Goal: Task Accomplishment & Management: Manage account settings

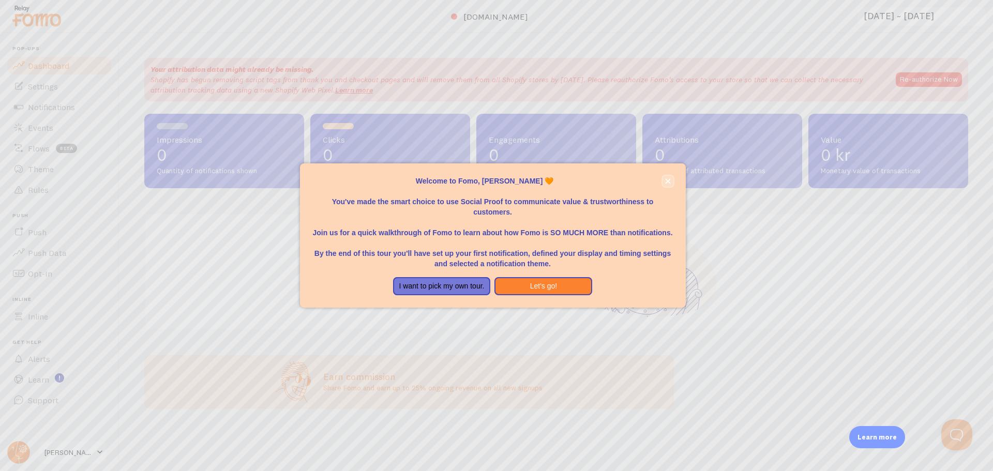
click at [665, 186] on button "close," at bounding box center [668, 181] width 11 height 11
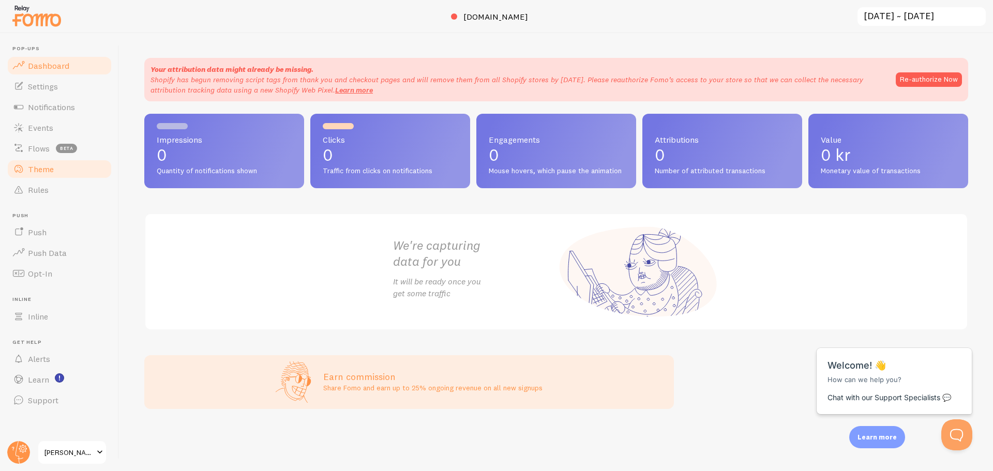
click at [57, 172] on link "Theme" at bounding box center [59, 169] width 107 height 21
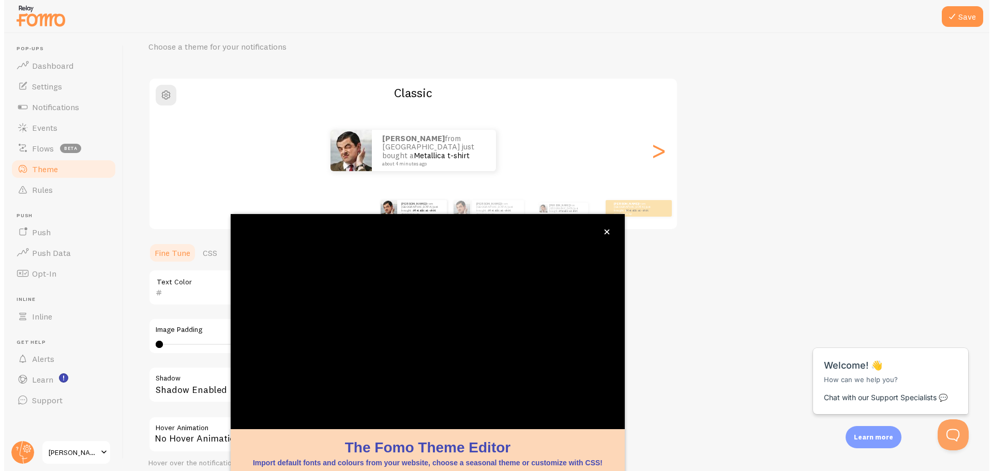
scroll to position [42, 0]
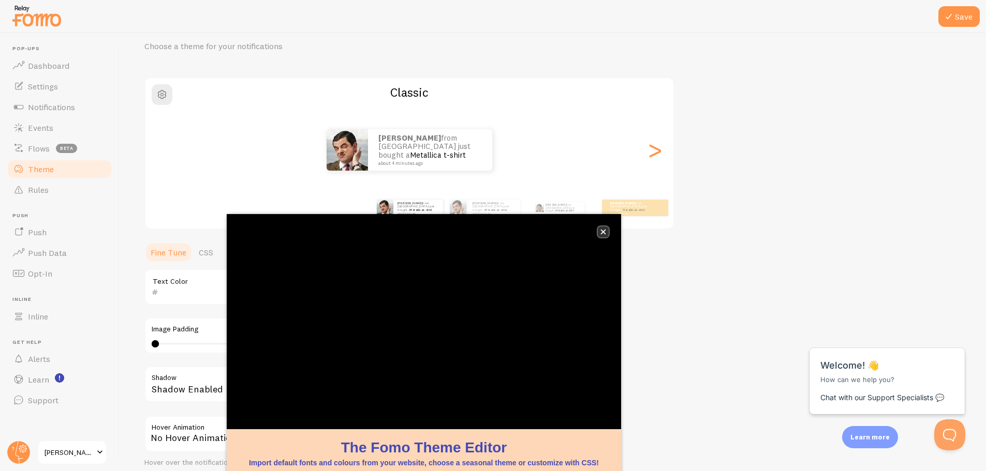
click at [604, 235] on button "close," at bounding box center [603, 232] width 11 height 11
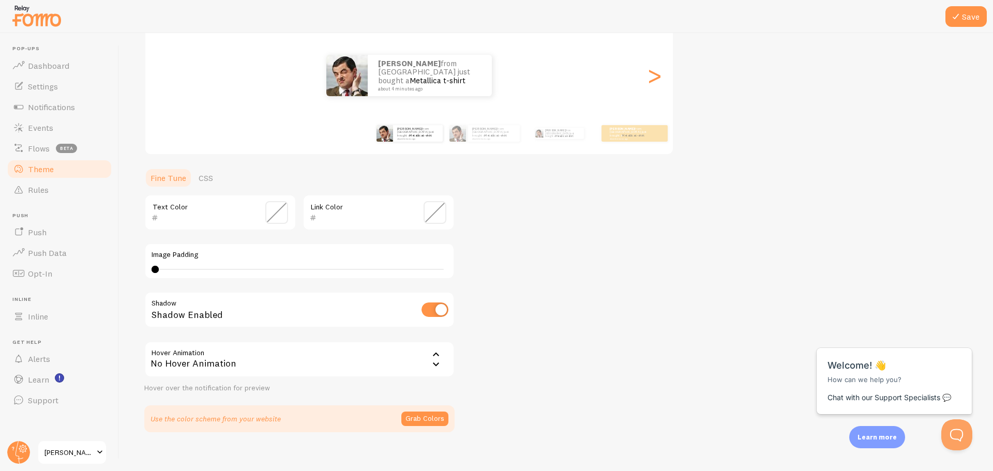
scroll to position [127, 0]
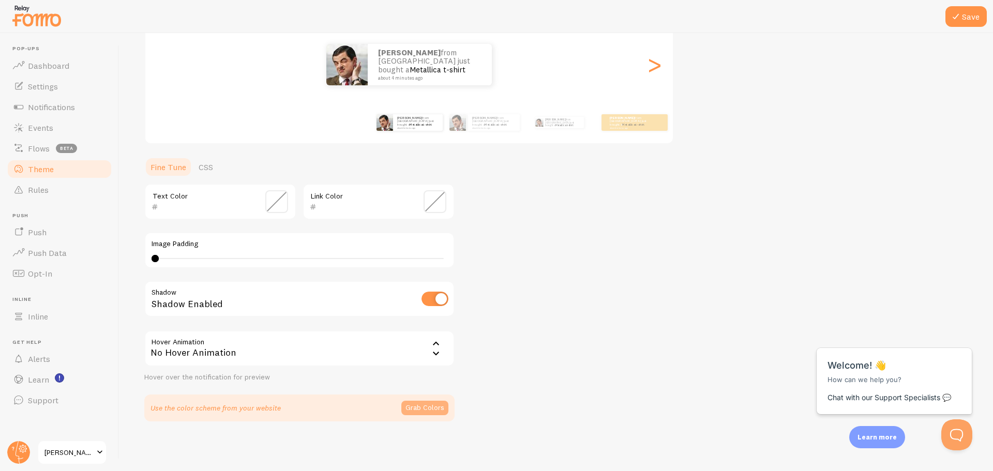
click at [424, 409] on button "Grab Colors" at bounding box center [424, 408] width 47 height 14
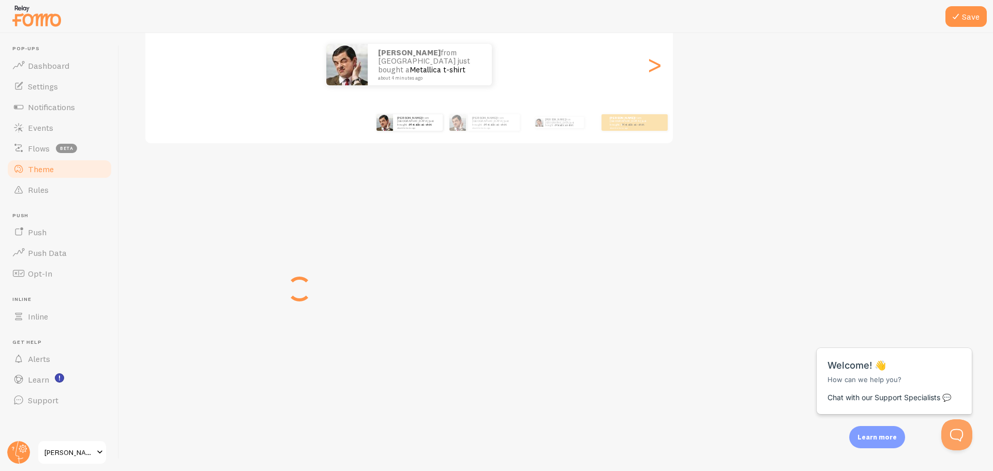
scroll to position [123, 0]
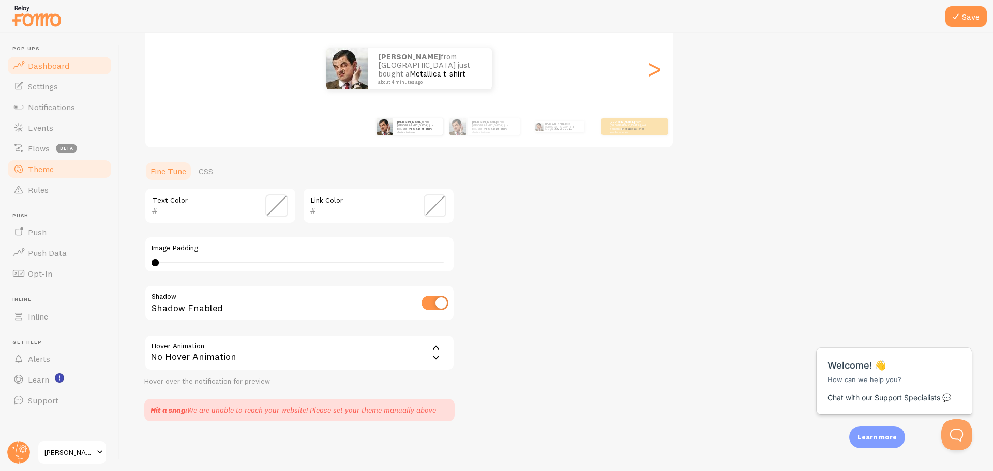
click at [65, 73] on link "Dashboard" at bounding box center [59, 65] width 107 height 21
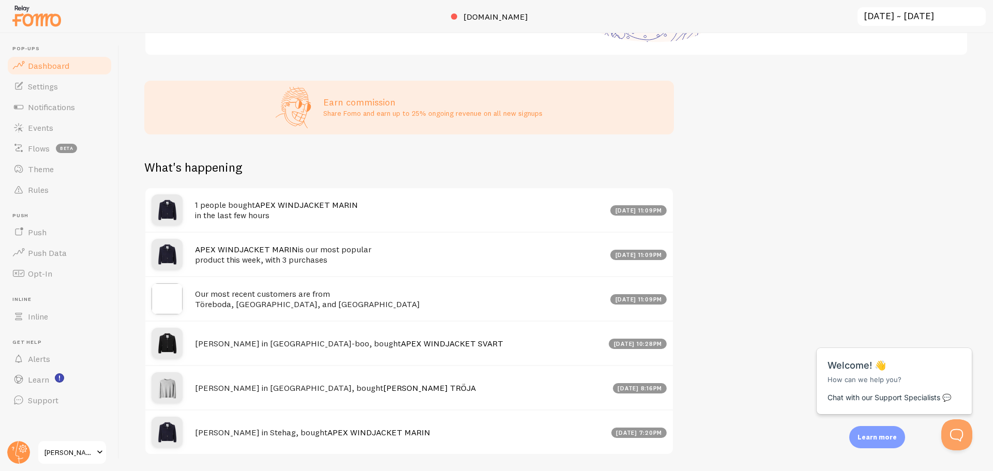
scroll to position [274, 0]
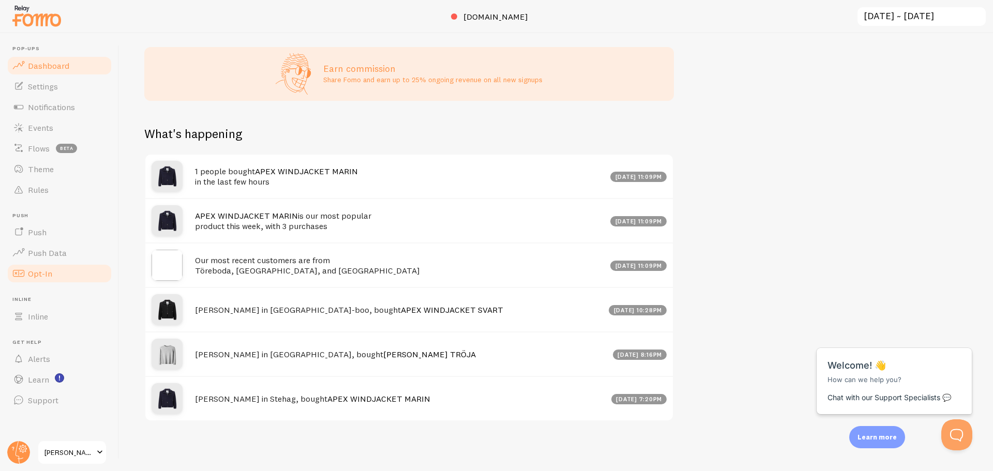
click at [75, 279] on link "Opt-In" at bounding box center [59, 273] width 107 height 21
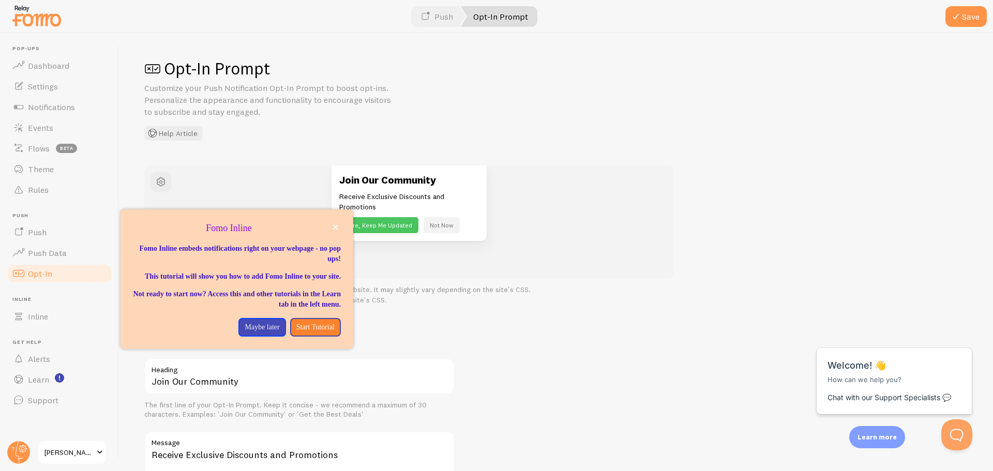
click at [0, 342] on header "Pop-ups Dashboard Settings Notifications Events Flows beta Theme Rules Push Pus…" at bounding box center [59, 252] width 119 height 438
